Goal: Task Accomplishment & Management: Manage account settings

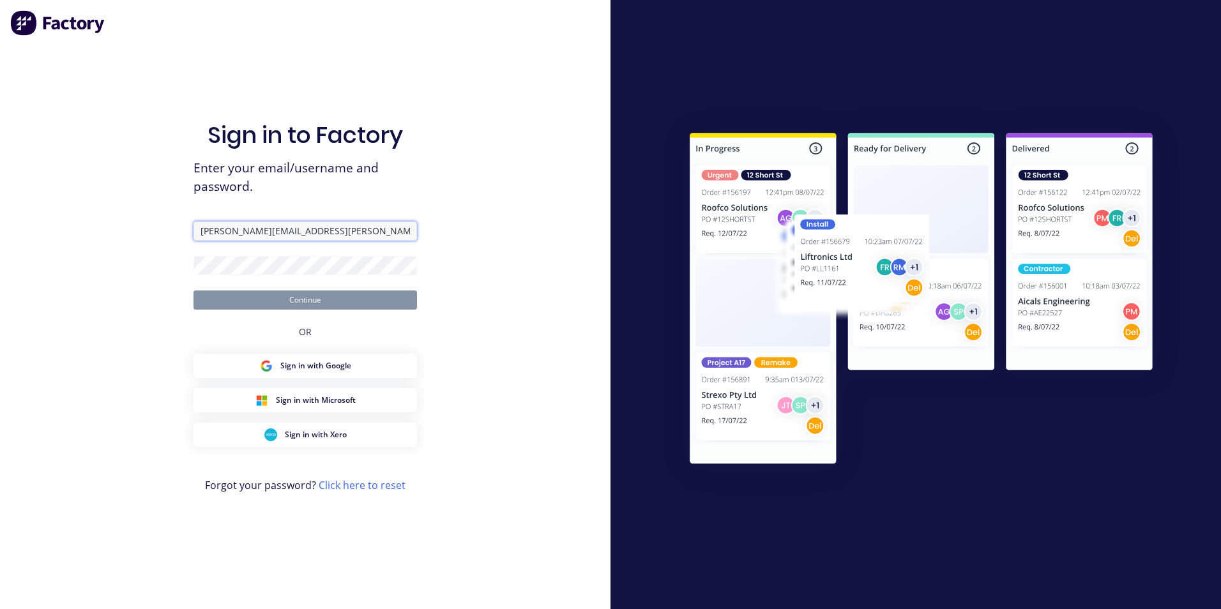
type input "[PERSON_NAME][EMAIL_ADDRESS][PERSON_NAME][DOMAIN_NAME]"
click at [313, 299] on button "Continue" at bounding box center [304, 300] width 223 height 19
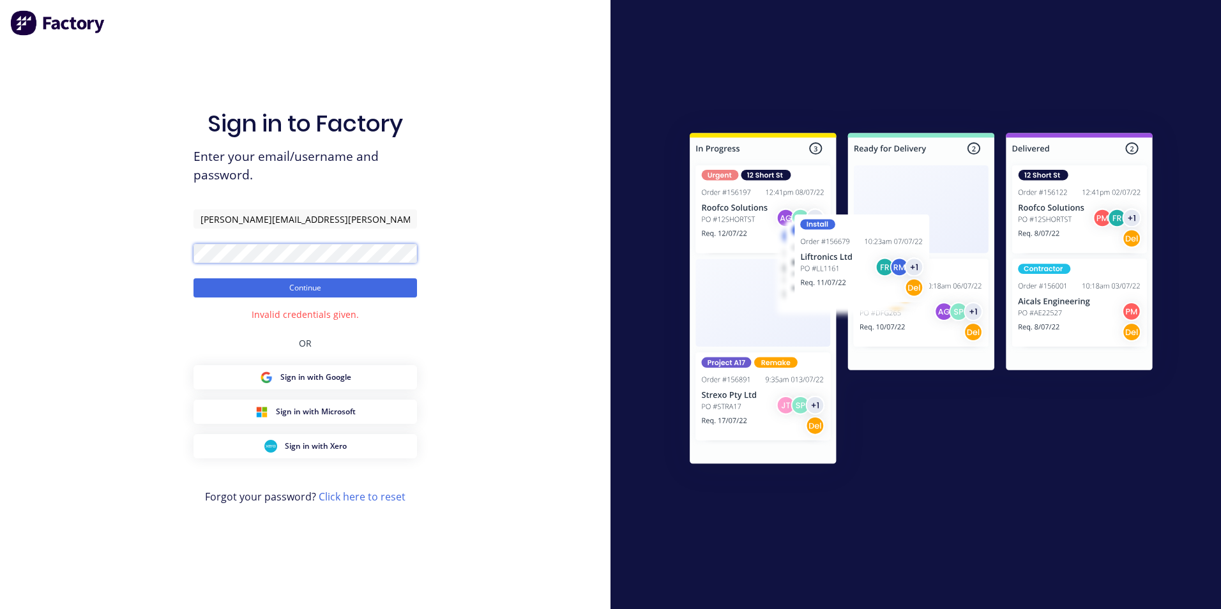
click at [39, 261] on div "Sign in to Factory Enter your email/username and password. [PERSON_NAME][EMAIL_…" at bounding box center [305, 304] width 610 height 609
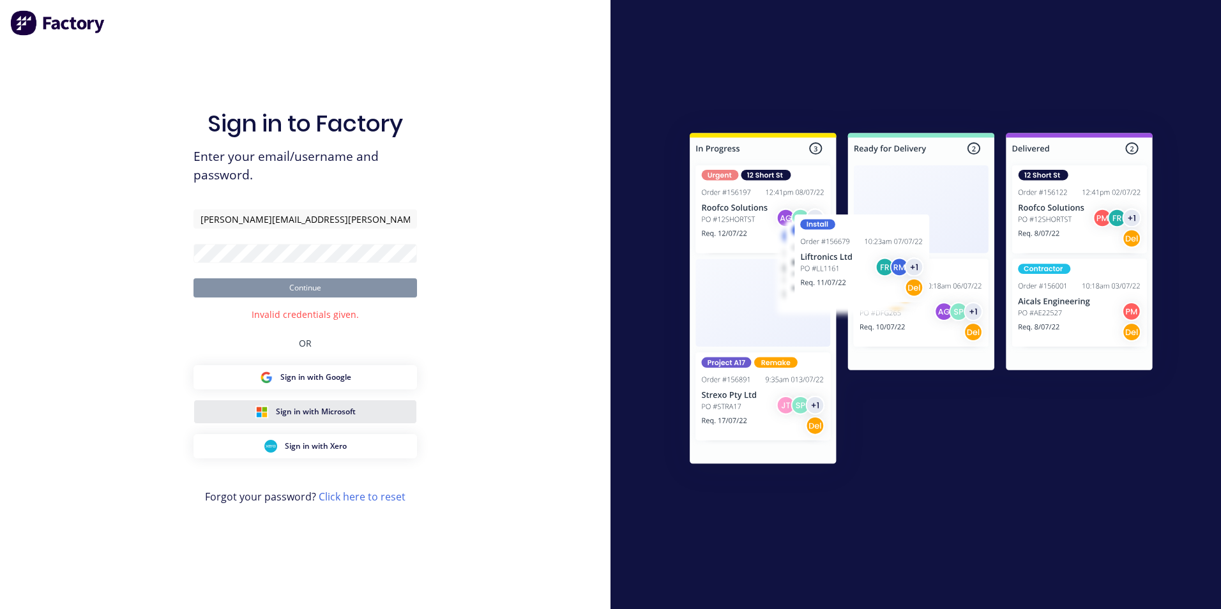
drag, startPoint x: 349, startPoint y: 416, endPoint x: 337, endPoint y: 409, distance: 13.5
click at [347, 414] on span "Sign in with Microsoft" at bounding box center [316, 411] width 80 height 11
drag, startPoint x: 220, startPoint y: 220, endPoint x: 174, endPoint y: 234, distance: 47.9
click at [220, 220] on input "text" at bounding box center [304, 218] width 223 height 19
click at [476, 305] on div "Sign in to Factory Enter your email/username and password. kery Continue User d…" at bounding box center [305, 304] width 610 height 609
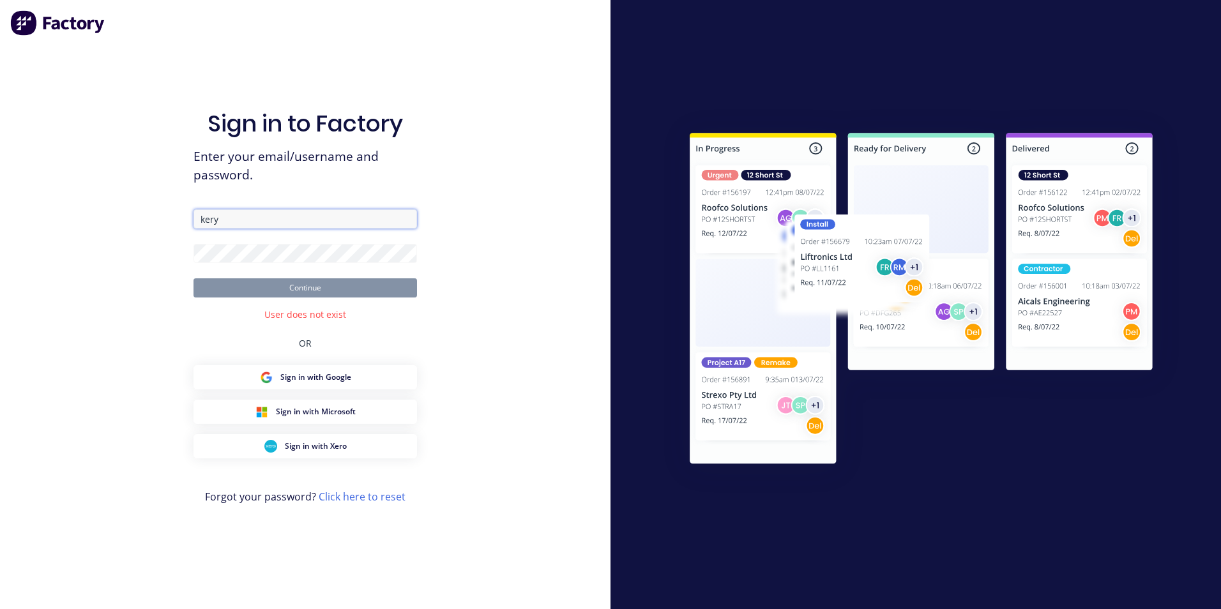
click at [248, 220] on input "kery" at bounding box center [304, 218] width 223 height 19
click at [559, 276] on div "Sign in to Factory Enter your email/username and password. kery Continue User d…" at bounding box center [305, 304] width 610 height 609
click at [240, 217] on input "kery" at bounding box center [304, 218] width 223 height 19
type input "[PERSON_NAME][EMAIL_ADDRESS][PERSON_NAME][DOMAIN_NAME]"
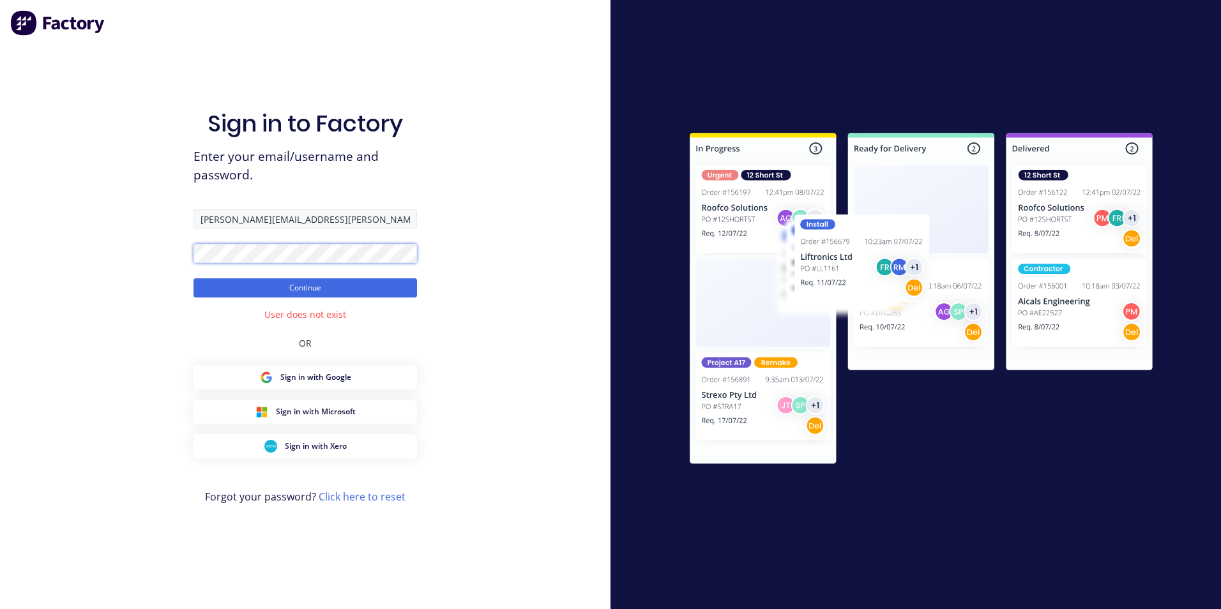
click at [193, 278] on button "Continue" at bounding box center [304, 287] width 223 height 19
click at [115, 251] on div "Sign in to Factory Enter your email/username and password. keryn.eccles@actions…" at bounding box center [305, 304] width 610 height 609
click at [308, 289] on button "Continue" at bounding box center [304, 287] width 223 height 19
click at [302, 282] on button "Continue" at bounding box center [304, 287] width 223 height 19
click at [335, 444] on span "Sign in with Xero" at bounding box center [316, 446] width 62 height 11
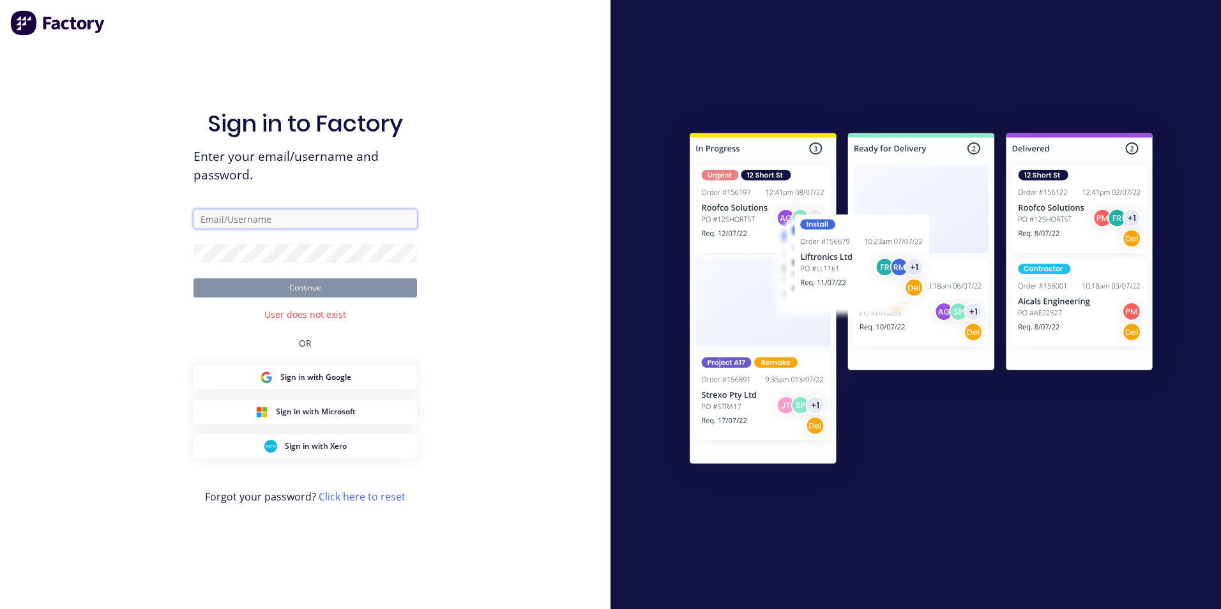
click at [222, 209] on input "text" at bounding box center [304, 218] width 223 height 19
type input "[PERSON_NAME][EMAIL_ADDRESS][PERSON_NAME][DOMAIN_NAME]"
click at [373, 495] on link "Click here to reset" at bounding box center [362, 497] width 87 height 14
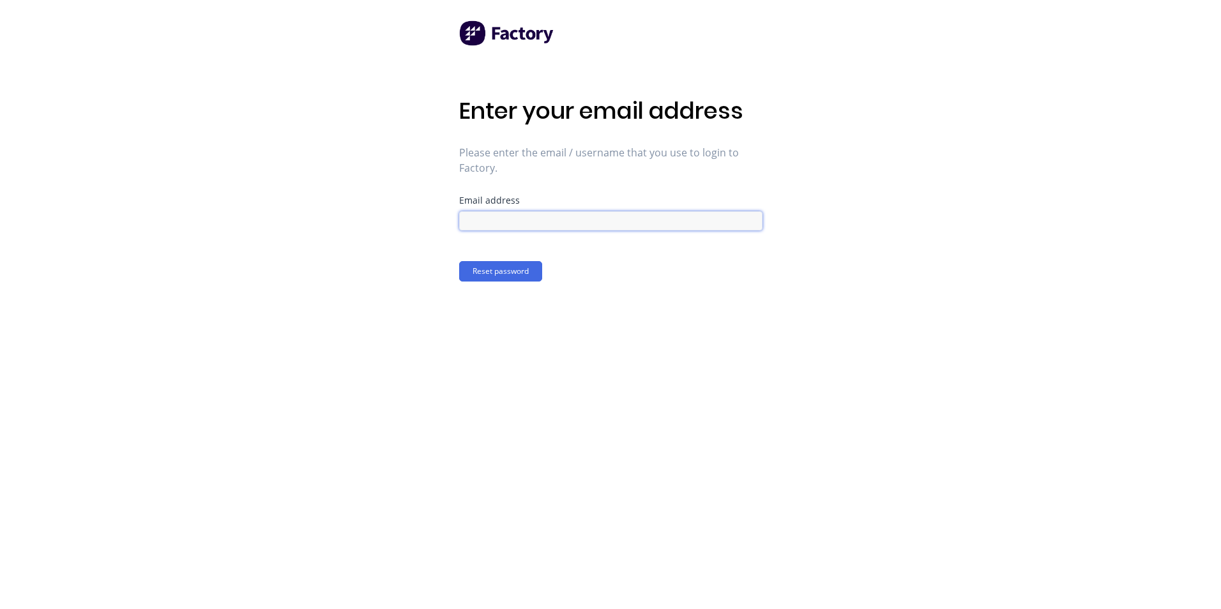
click at [510, 221] on input at bounding box center [610, 220] width 303 height 19
type input "[PERSON_NAME][EMAIL_ADDRESS][PERSON_NAME][DOMAIN_NAME]"
click at [511, 267] on button "Reset password" at bounding box center [500, 271] width 83 height 20
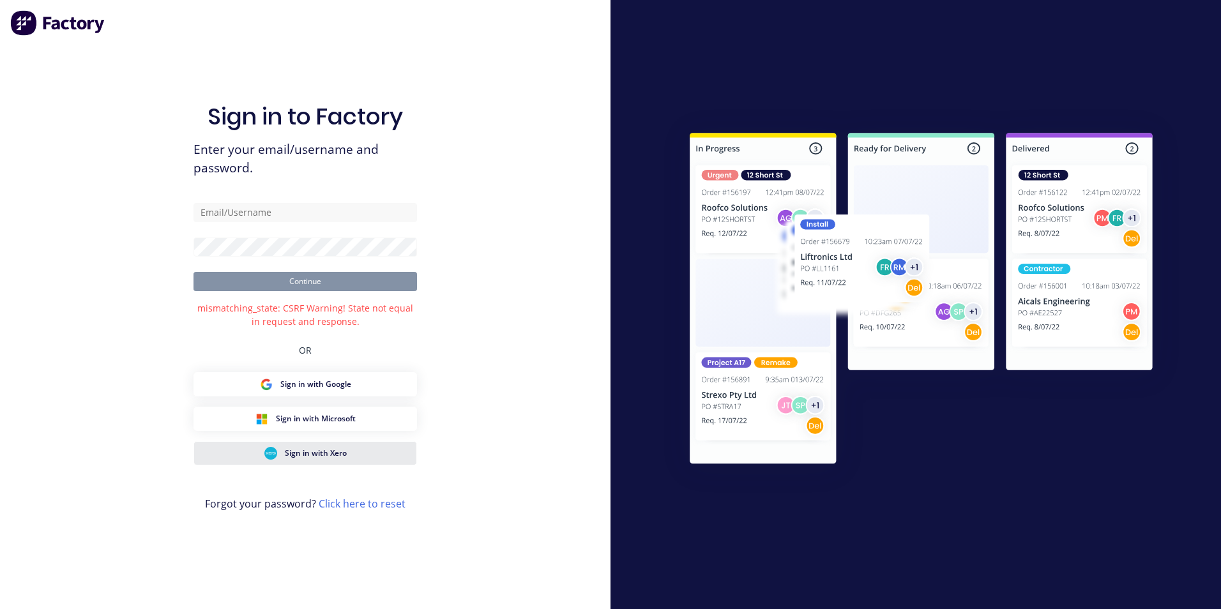
click at [302, 450] on span "Sign in with Xero" at bounding box center [316, 453] width 62 height 11
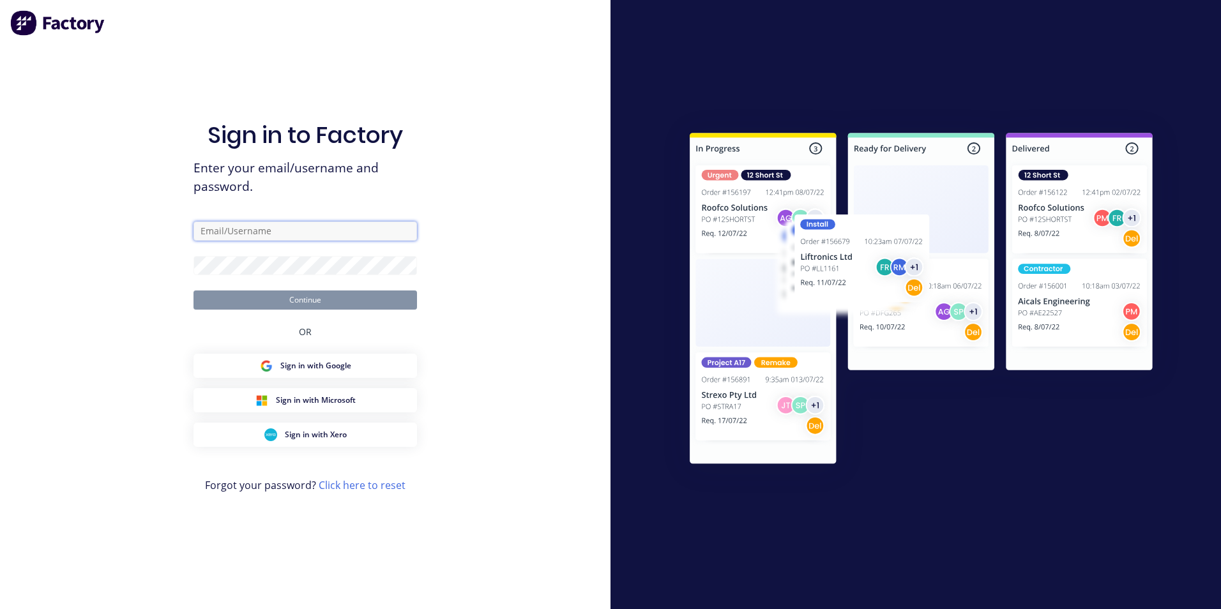
click at [225, 232] on input "text" at bounding box center [304, 231] width 223 height 19
click at [338, 487] on link "Click here to reset" at bounding box center [362, 485] width 87 height 14
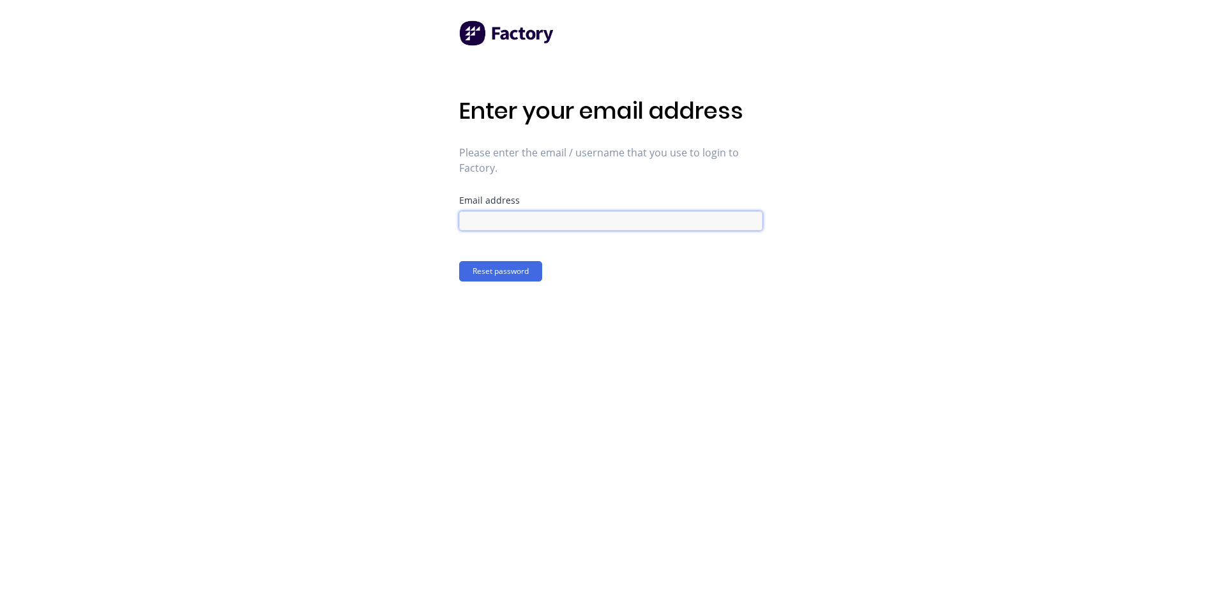
click at [522, 215] on input at bounding box center [610, 220] width 303 height 19
type input "keryn.eccles@actionsheetmetal.com"
click at [519, 268] on button "Reset password" at bounding box center [500, 271] width 83 height 20
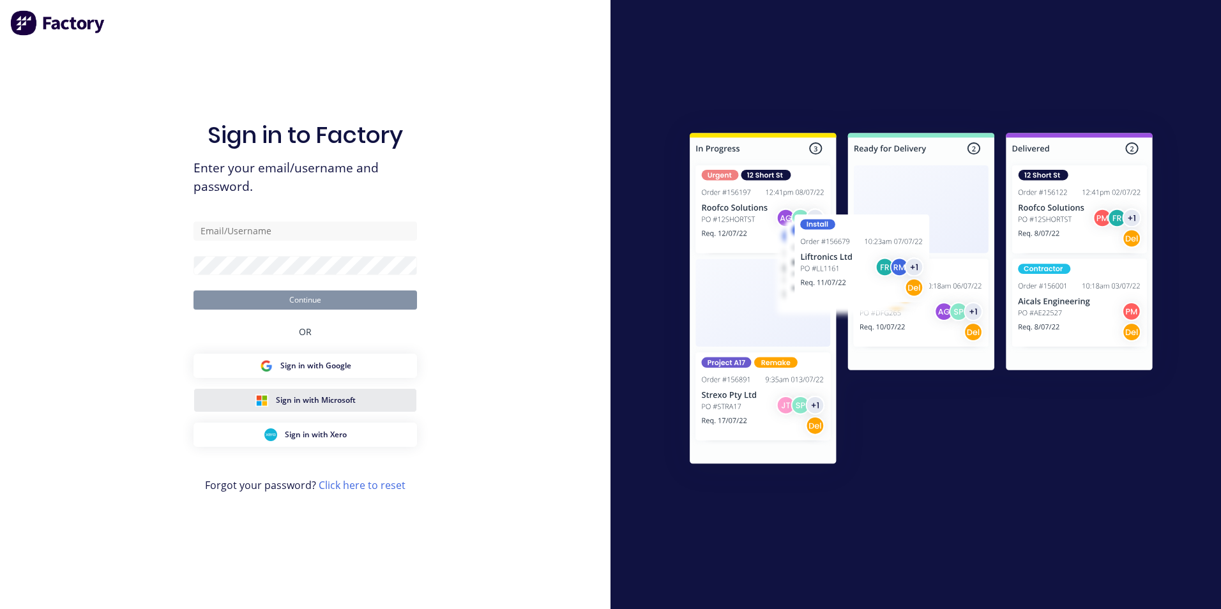
click at [312, 403] on span "Sign in with Microsoft" at bounding box center [316, 400] width 80 height 11
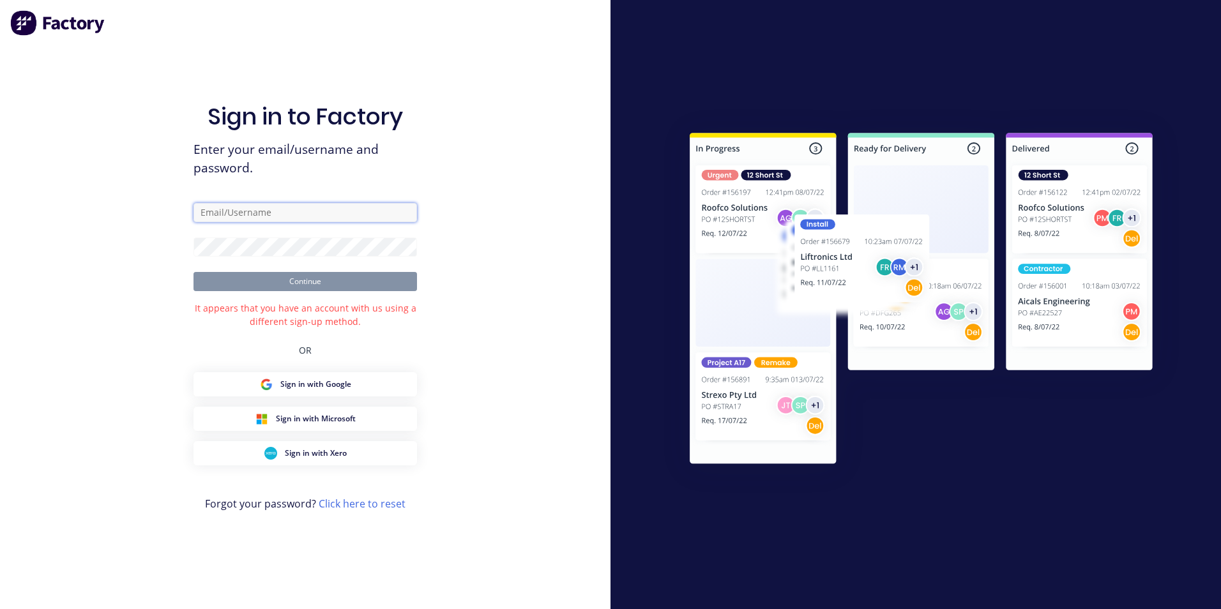
click at [273, 211] on input "text" at bounding box center [304, 212] width 223 height 19
type input "keryn.eccles@actionsheetmetal.com"
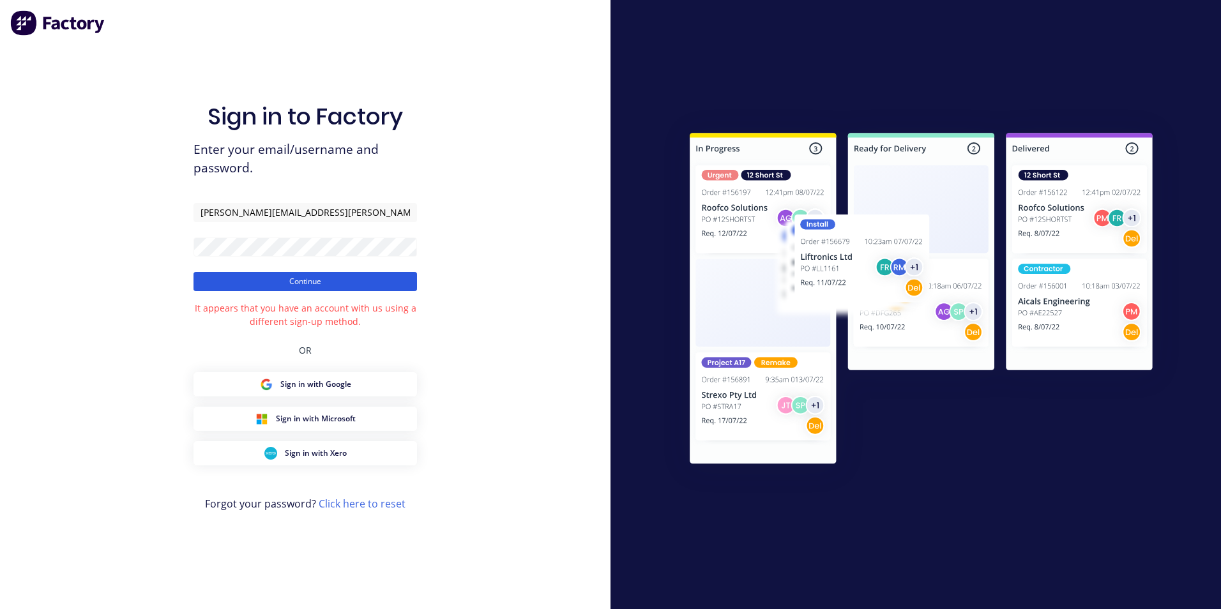
click at [342, 280] on button "Continue" at bounding box center [304, 281] width 223 height 19
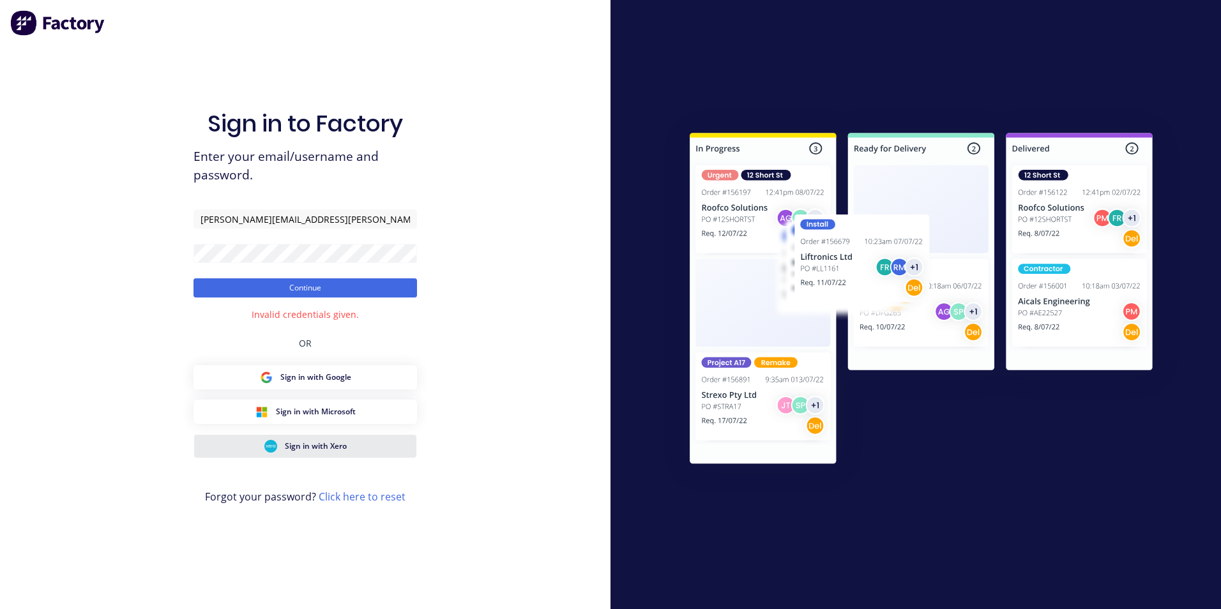
click at [310, 450] on span "Sign in with Xero" at bounding box center [316, 446] width 62 height 11
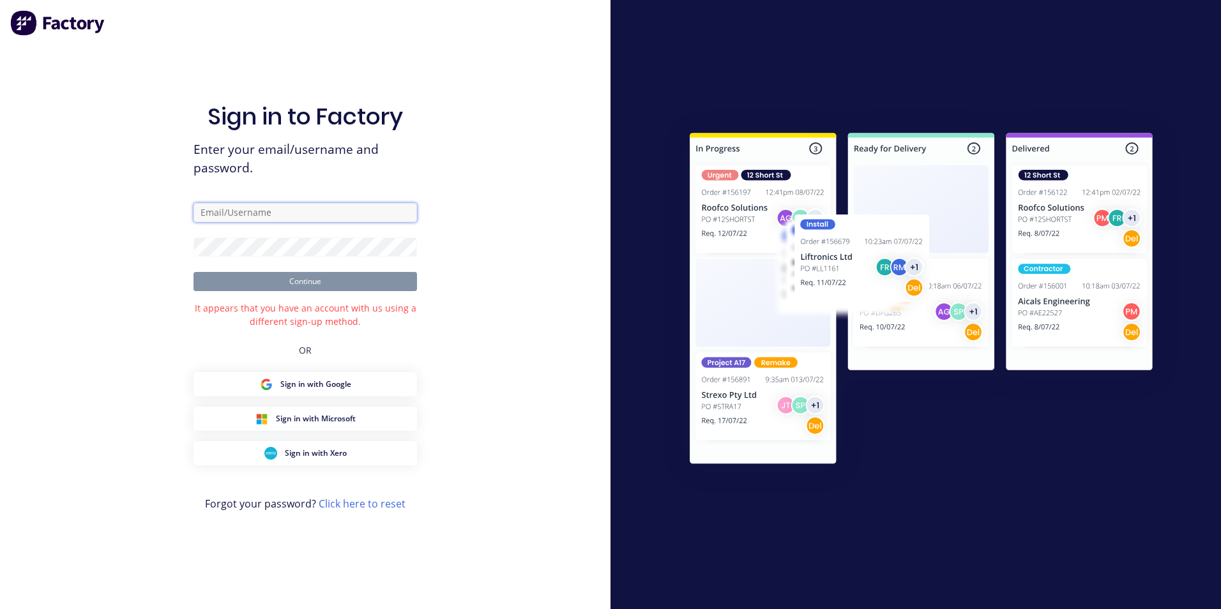
click at [229, 214] on input "text" at bounding box center [304, 212] width 223 height 19
click at [73, 465] on div "Sign in to Factory Enter your email/username and password. Continue It appears …" at bounding box center [305, 304] width 610 height 609
click at [307, 420] on span "Sign in with Microsoft" at bounding box center [316, 418] width 80 height 11
click at [245, 214] on input "text" at bounding box center [304, 212] width 223 height 19
type input "[PERSON_NAME][EMAIL_ADDRESS][PERSON_NAME][DOMAIN_NAME]"
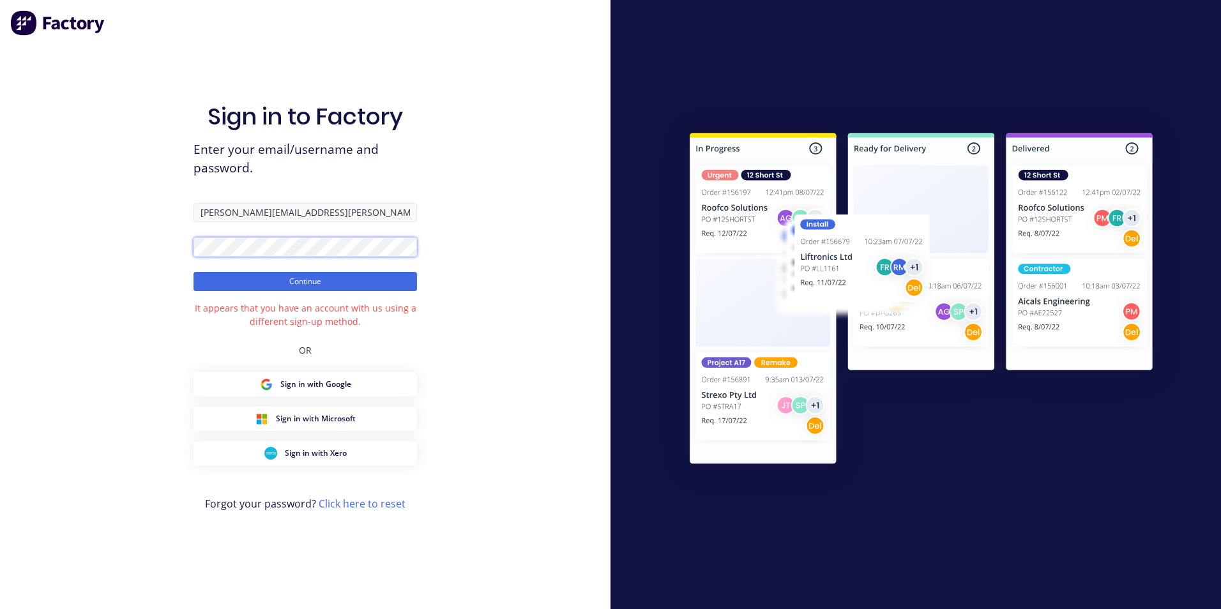
click at [193, 272] on button "Continue" at bounding box center [304, 281] width 223 height 19
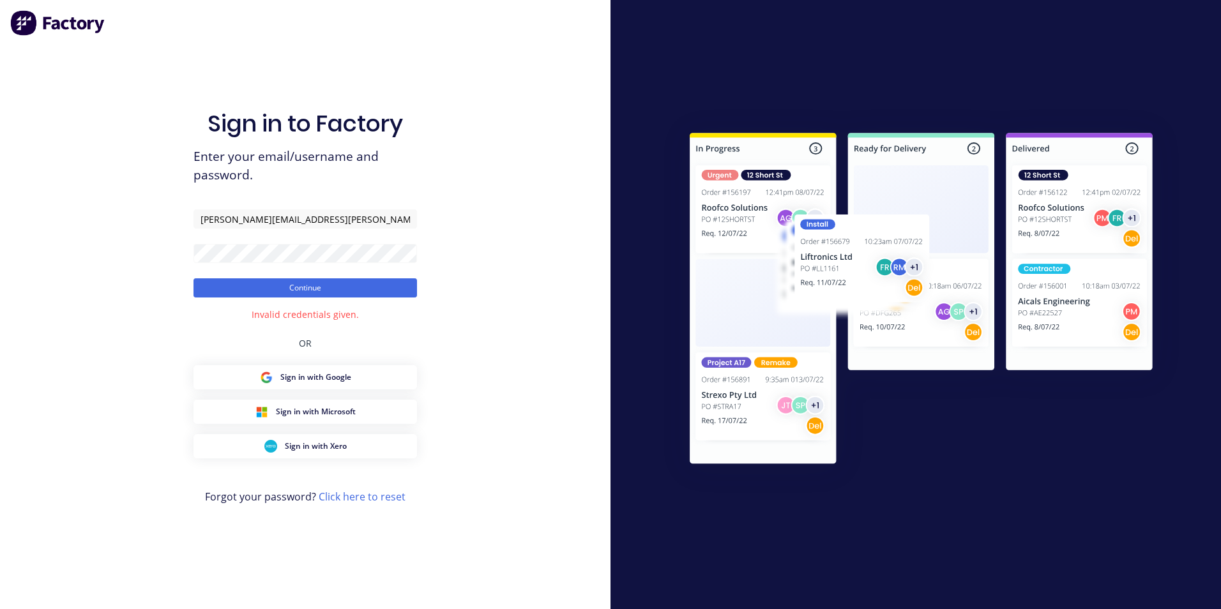
drag, startPoint x: 359, startPoint y: 497, endPoint x: 345, endPoint y: 494, distance: 15.0
click at [359, 497] on link "Click here to reset" at bounding box center [362, 497] width 87 height 14
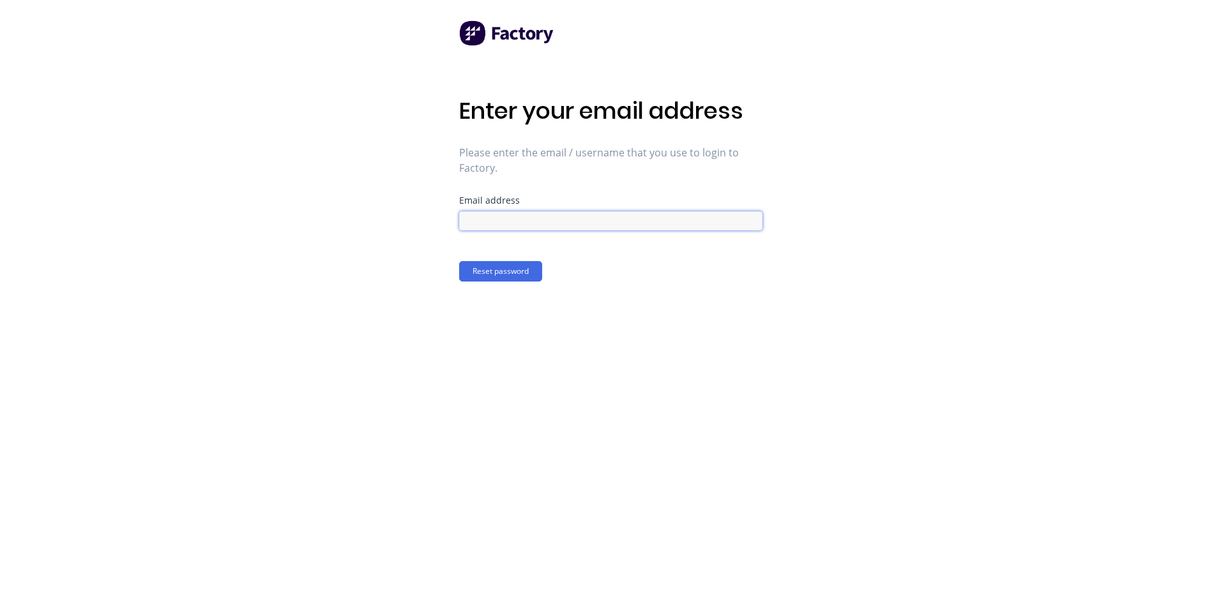
click at [520, 220] on input at bounding box center [610, 220] width 303 height 19
type input "keryn.eccles@actionsheetmetal.com"
click at [492, 273] on button "Reset password" at bounding box center [500, 271] width 83 height 20
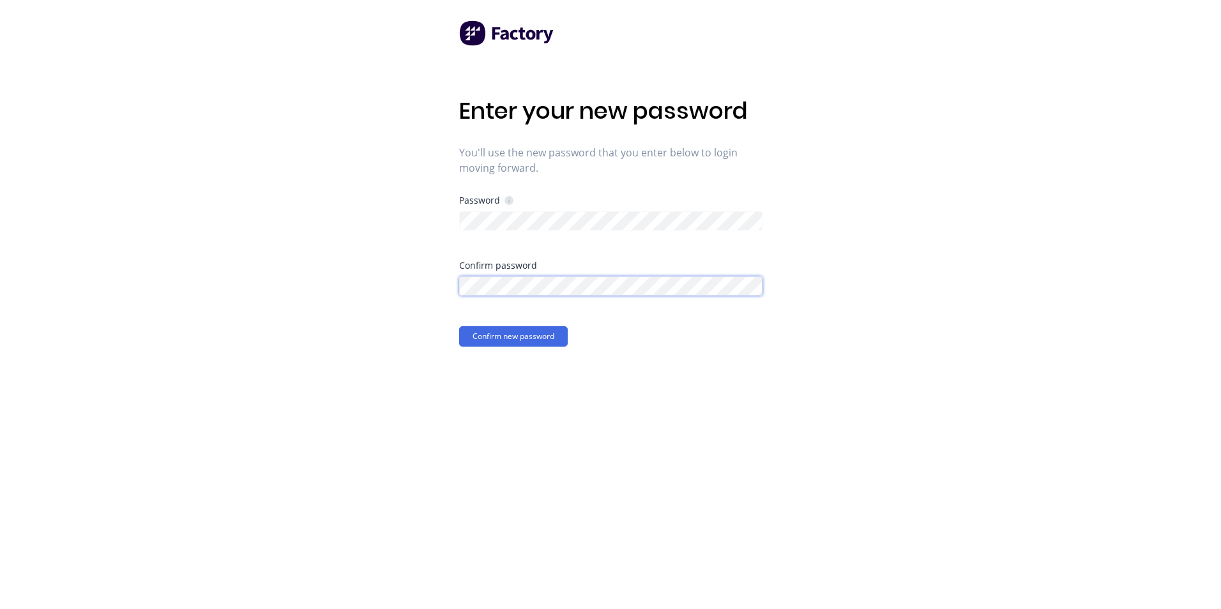
click at [459, 326] on button "Confirm new password" at bounding box center [513, 336] width 109 height 20
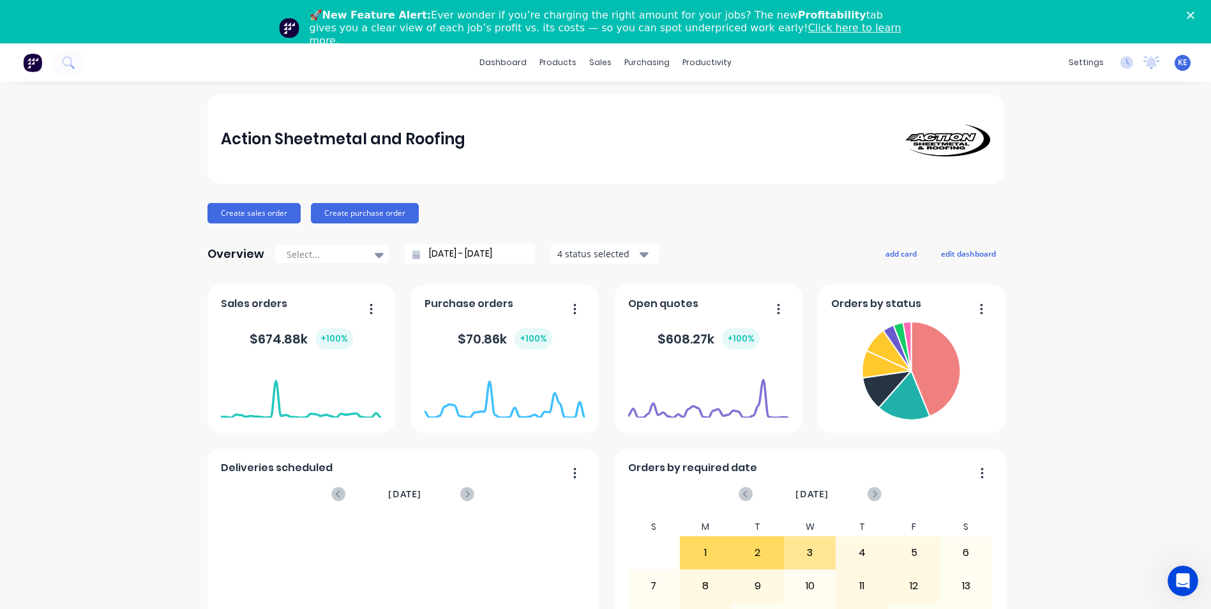
click at [147, 393] on div "Action Sheetmetal and Roofing Create sales order Create purchase order Overview…" at bounding box center [605, 428] width 1211 height 667
click at [1195, 13] on icon "Close" at bounding box center [1191, 15] width 8 height 8
